Goal: Task Accomplishment & Management: Manage account settings

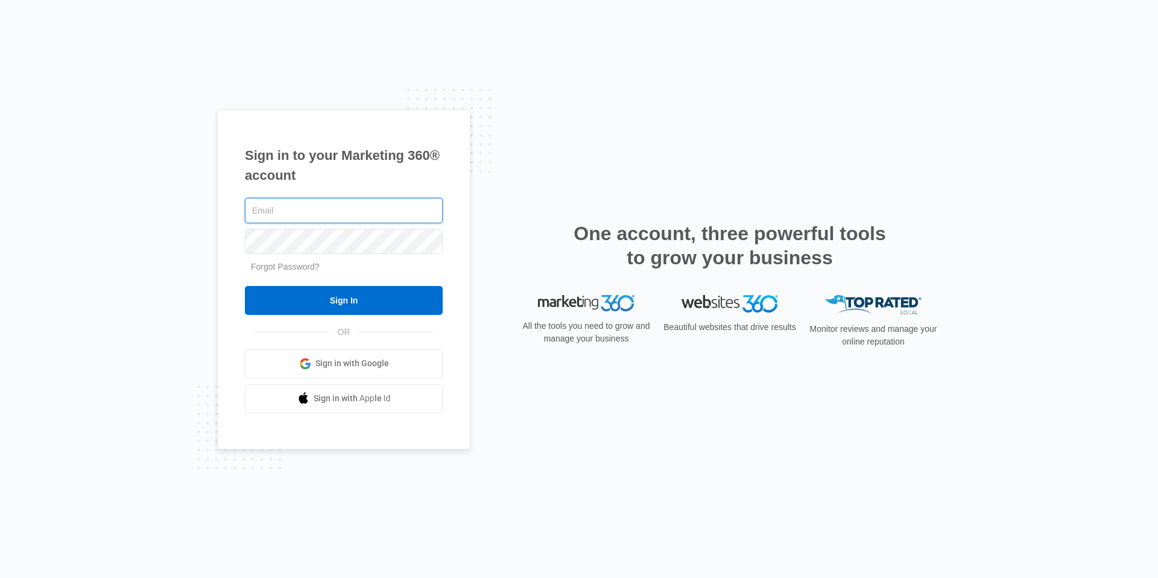
type input "[EMAIL_ADDRESS][DOMAIN_NAME]"
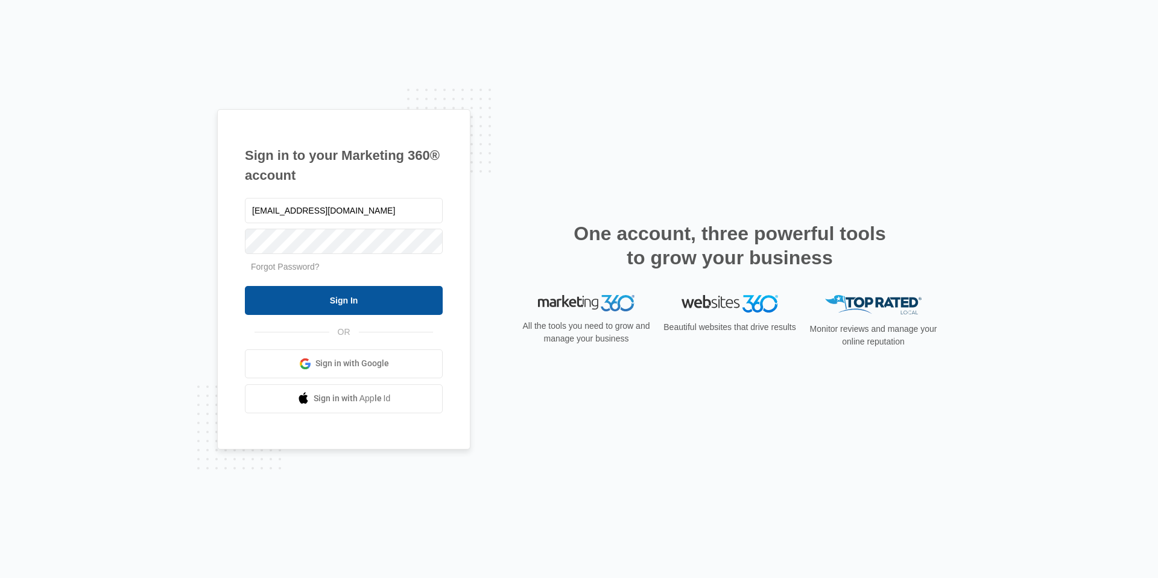
click at [386, 294] on input "Sign In" at bounding box center [344, 300] width 198 height 29
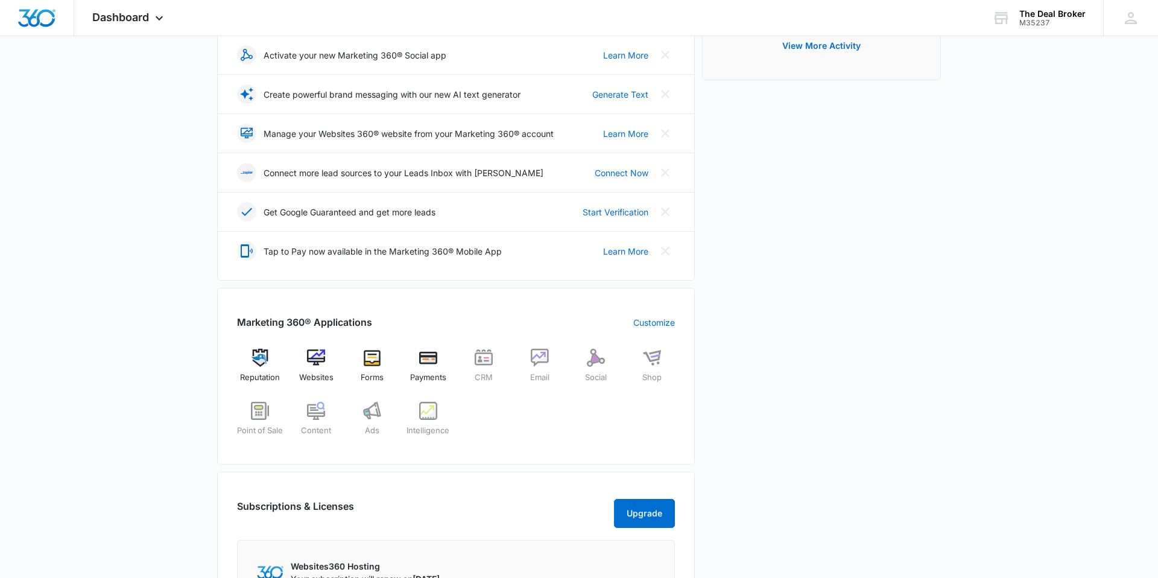
scroll to position [220, 0]
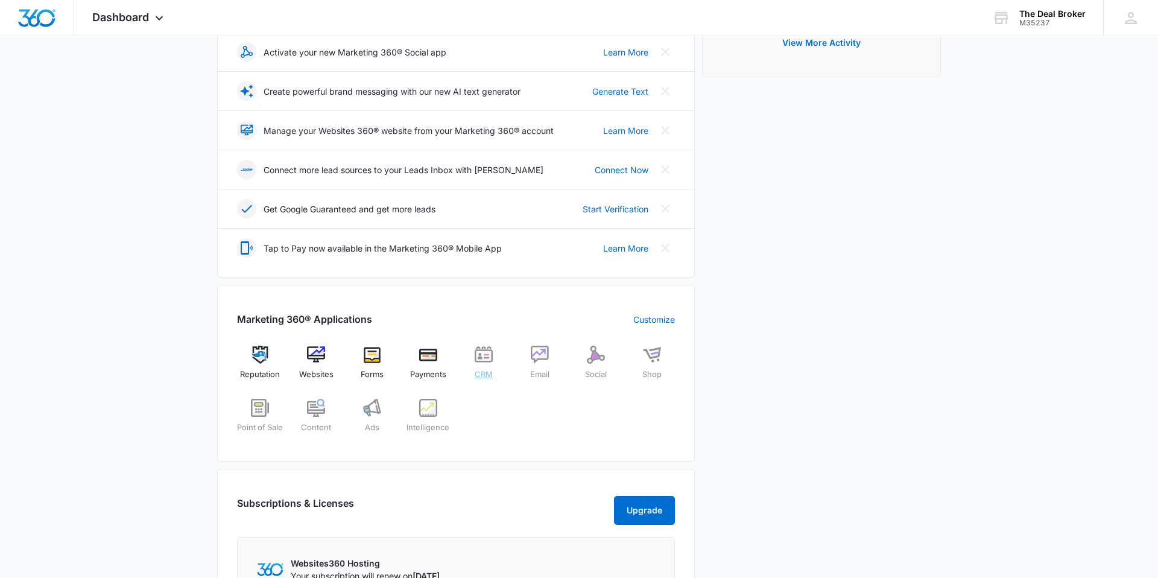
click at [483, 358] on img at bounding box center [484, 355] width 18 height 18
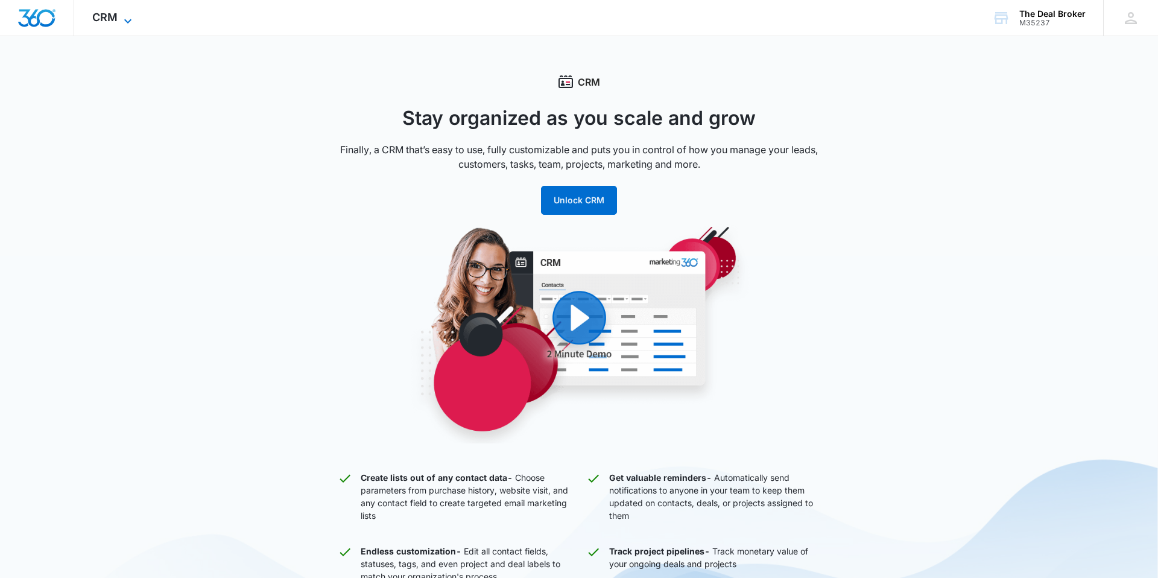
click at [127, 19] on icon at bounding box center [128, 21] width 14 height 14
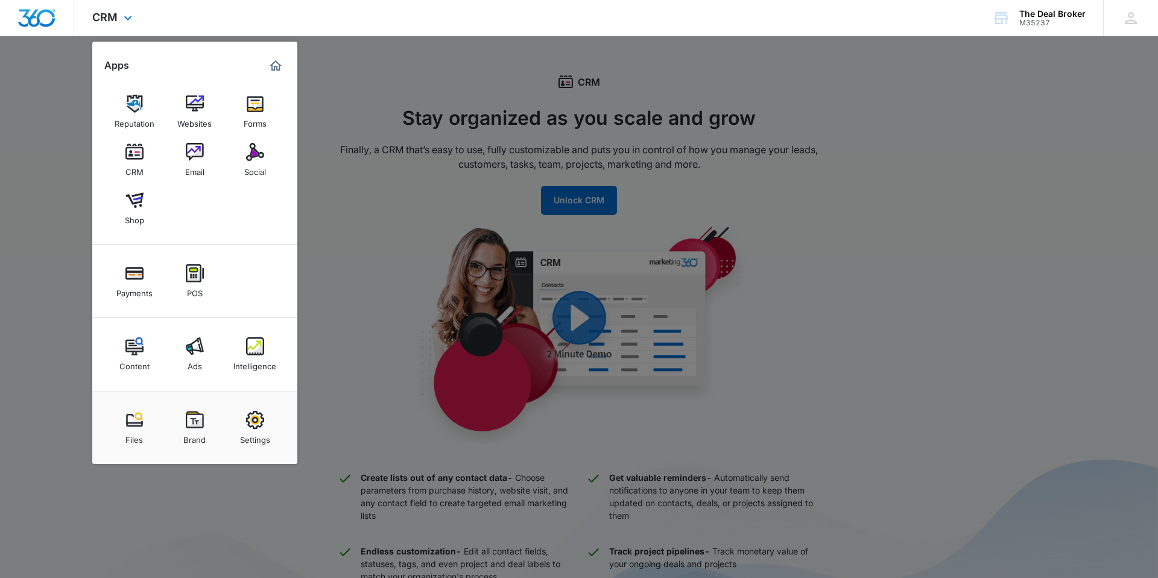
click at [39, 20] on img "Dashboard" at bounding box center [36, 18] width 39 height 18
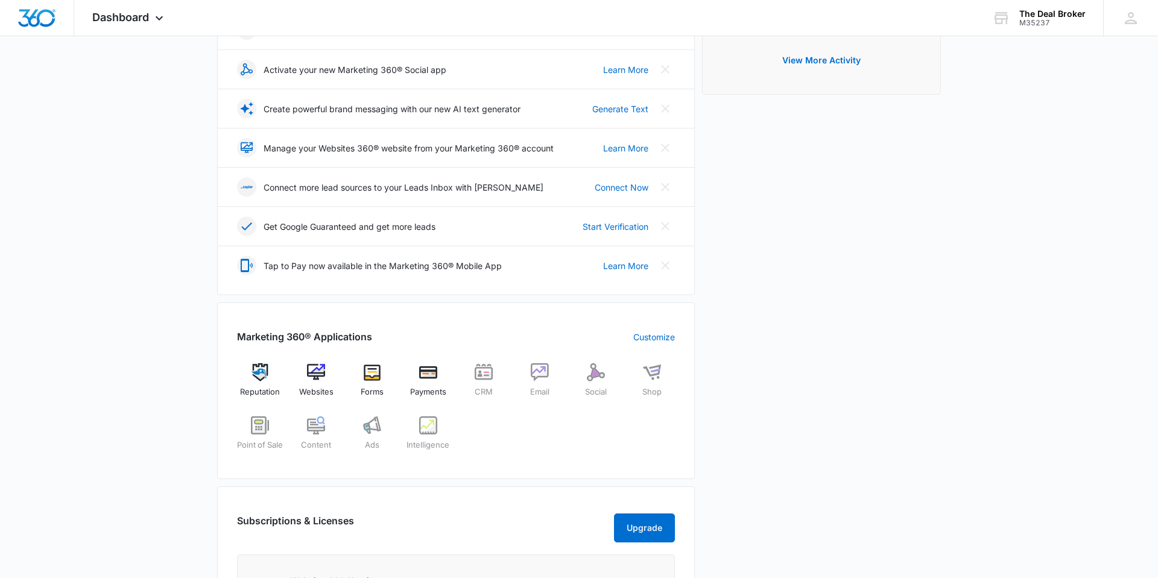
scroll to position [208, 0]
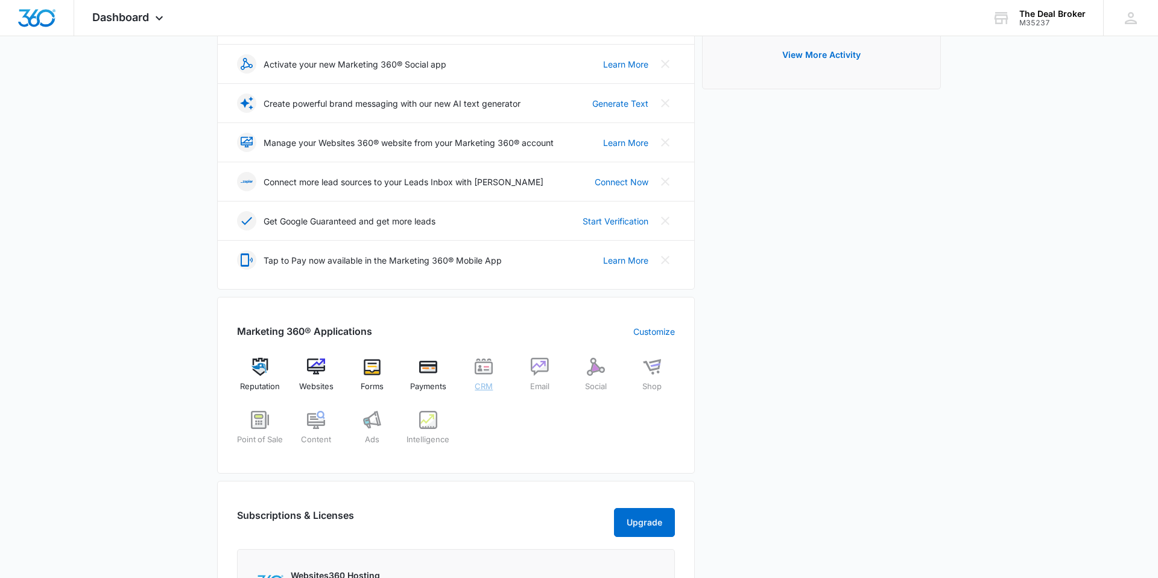
click at [486, 371] on img at bounding box center [484, 367] width 18 height 18
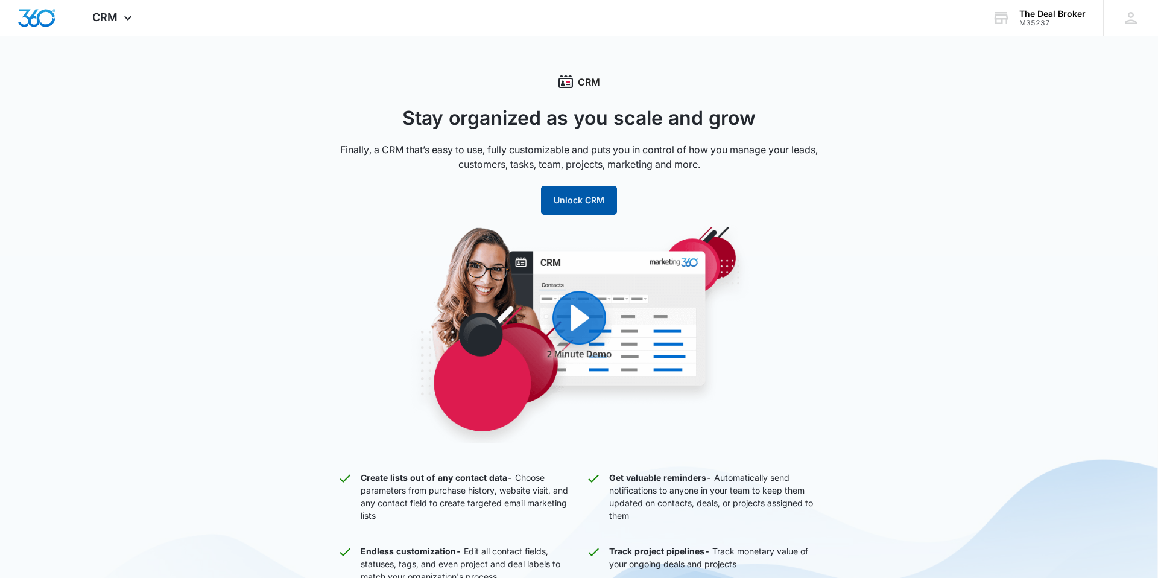
click at [585, 202] on button "Unlock CRM" at bounding box center [579, 200] width 76 height 29
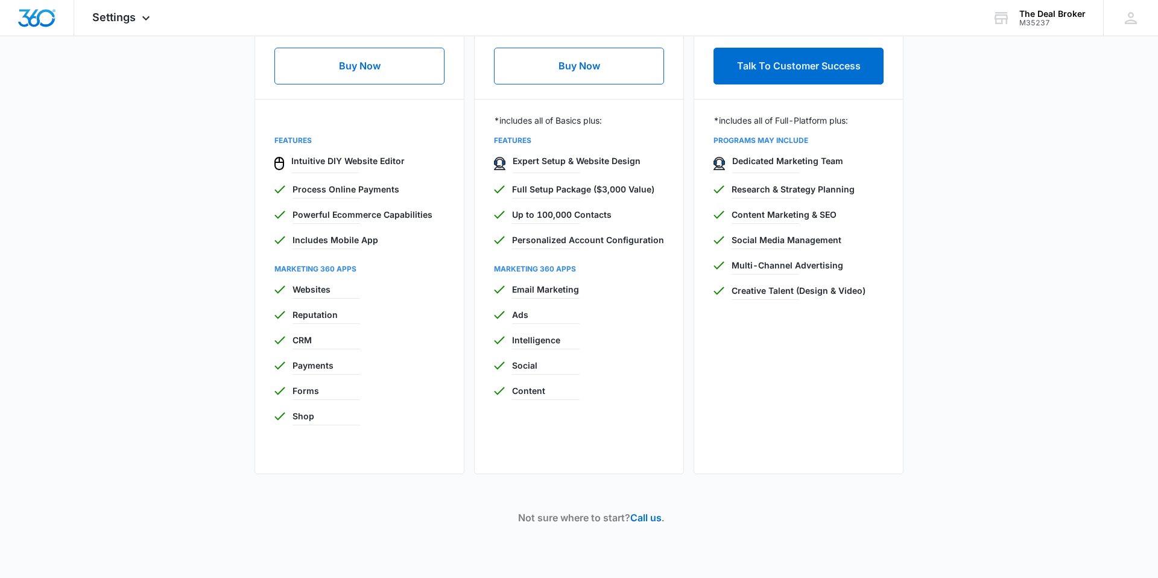
scroll to position [642, 0]
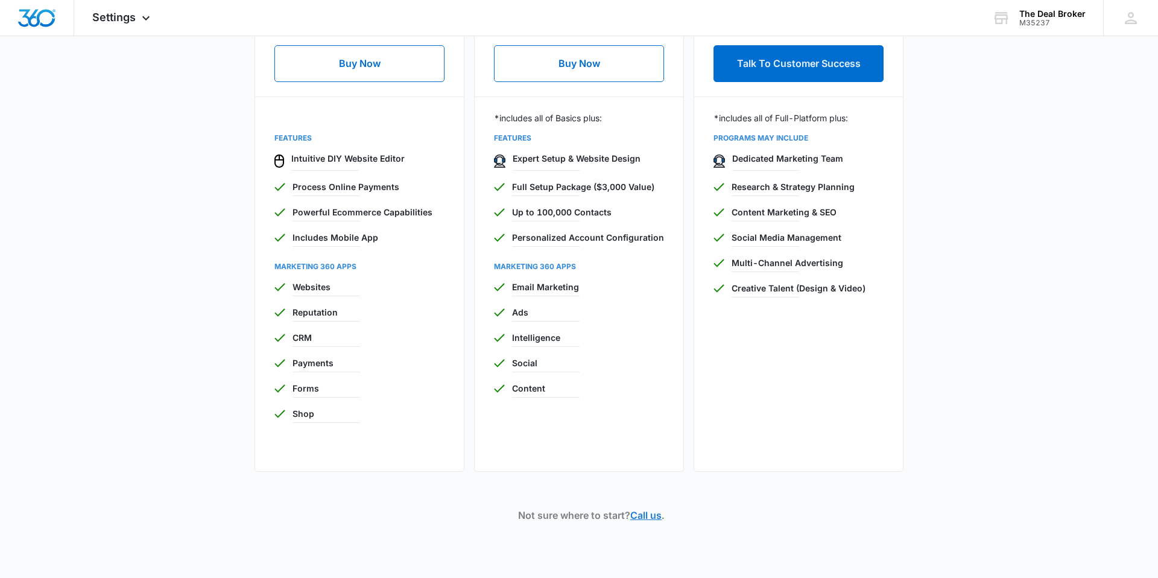
click at [653, 518] on link "Call us" at bounding box center [645, 515] width 31 height 12
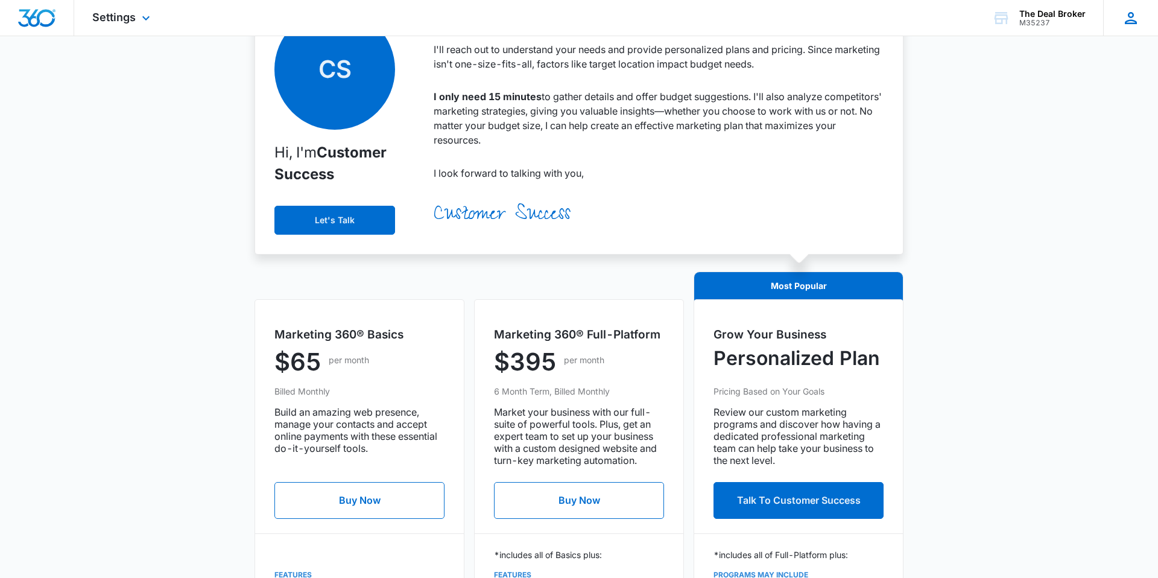
scroll to position [198, 0]
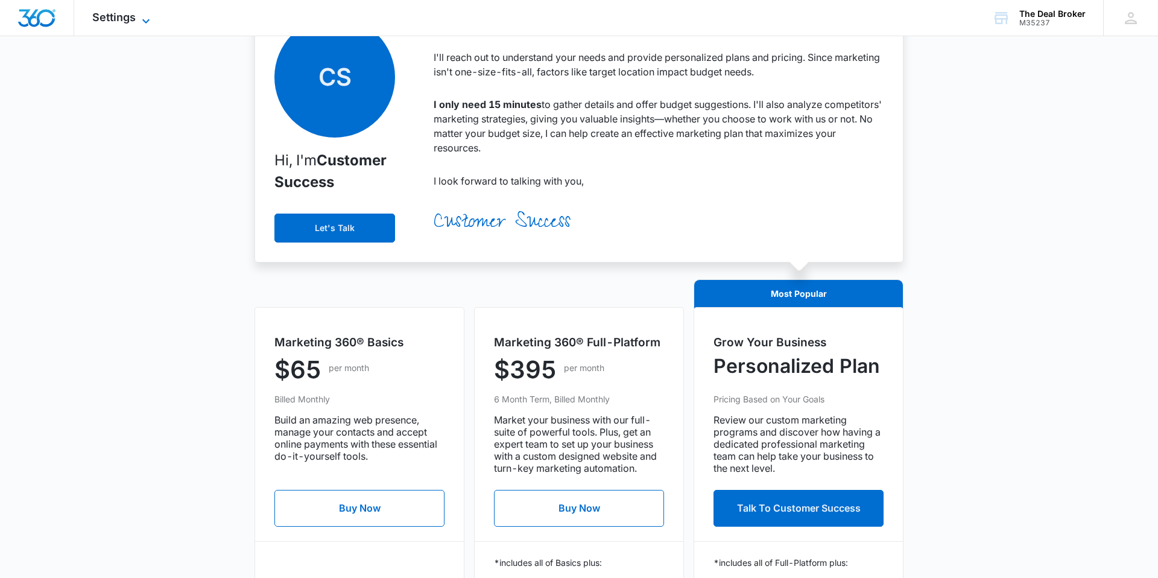
click at [131, 19] on span "Settings" at bounding box center [113, 17] width 43 height 13
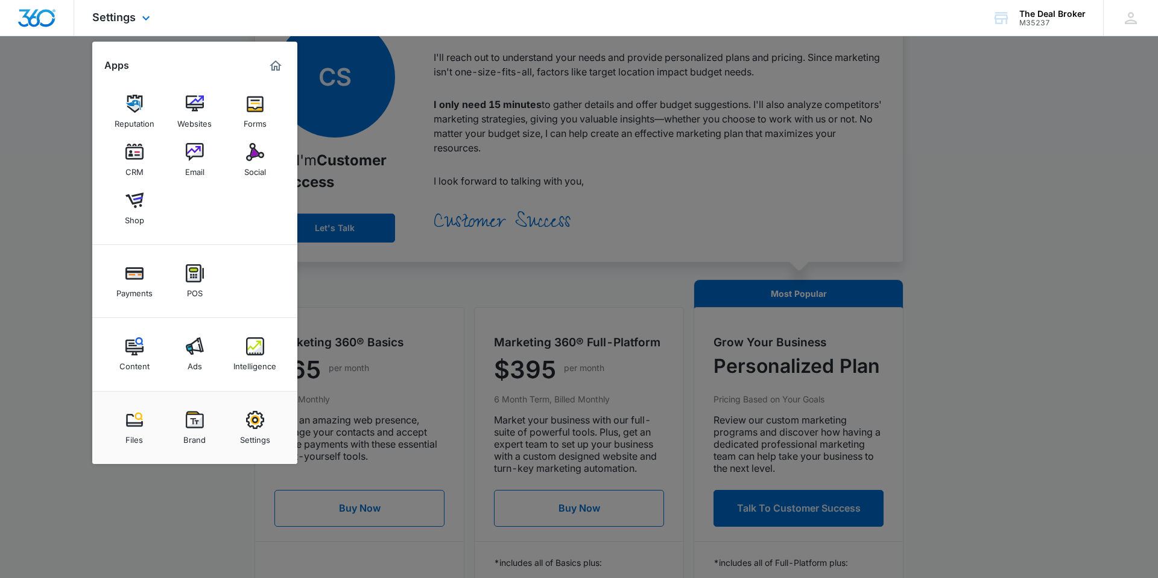
click at [50, 19] on img "Dashboard" at bounding box center [36, 18] width 39 height 18
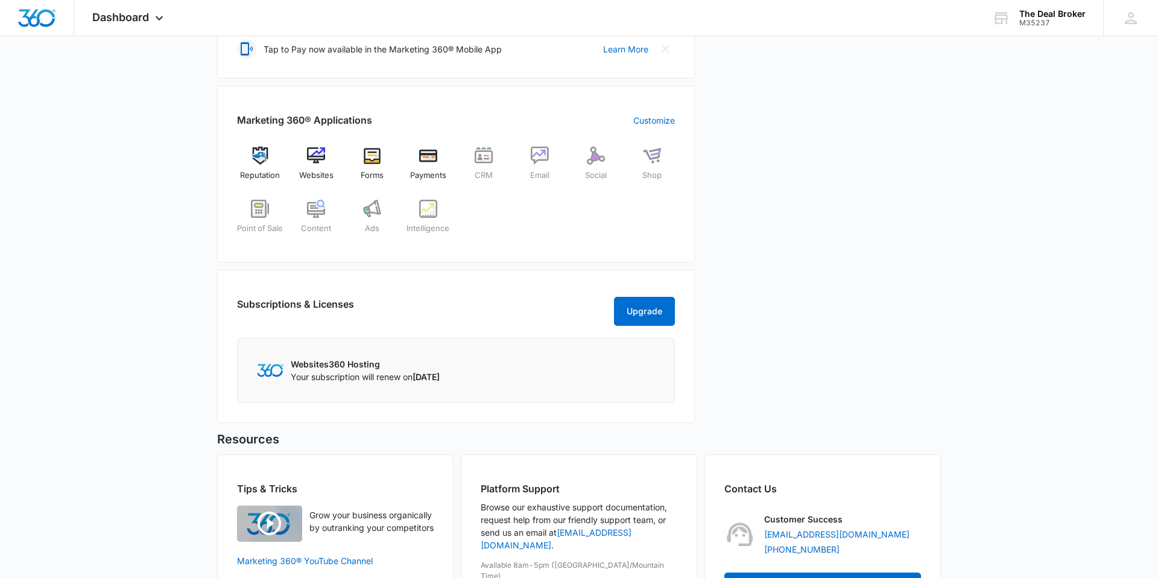
scroll to position [423, 0]
